Goal: Task Accomplishment & Management: Manage account settings

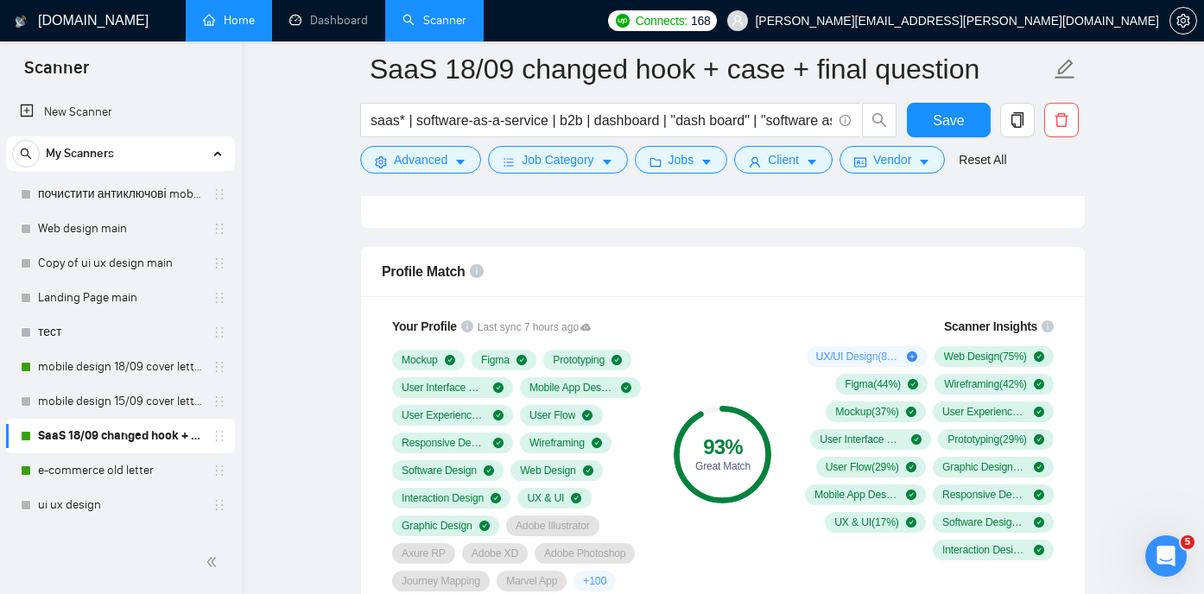
scroll to position [86, 0]
click at [934, 116] on span "Save" at bounding box center [948, 121] width 31 height 22
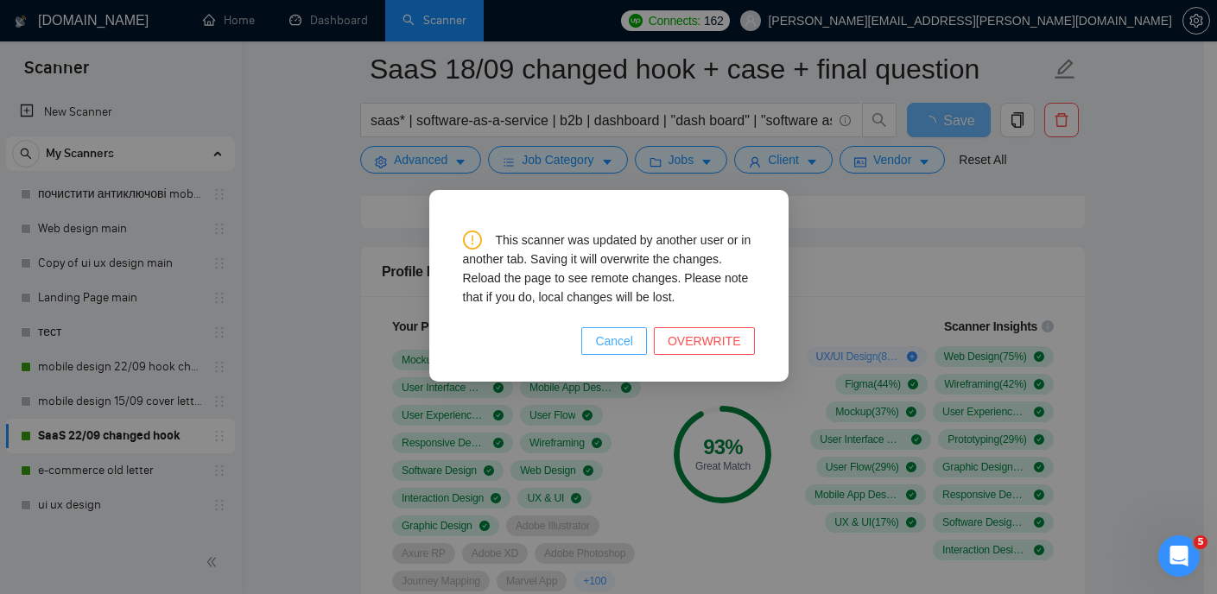
click at [618, 340] on span "Cancel" at bounding box center [614, 341] width 38 height 19
